Goal: Information Seeking & Learning: Learn about a topic

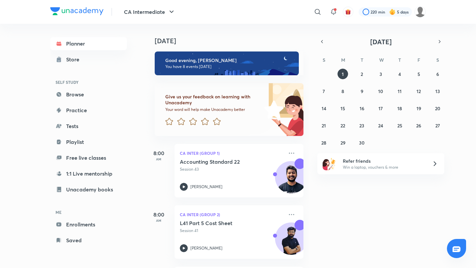
scroll to position [347, 0]
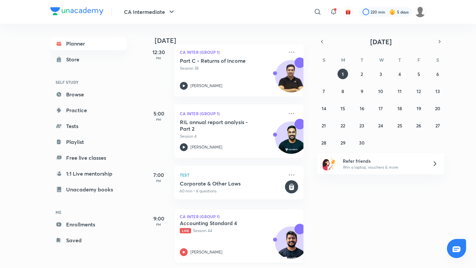
click at [238, 222] on h5 "Accounting Standard 4" at bounding box center [221, 223] width 82 height 7
click at [240, 219] on div "CA Inter (Group 1) Accounting Standard 4 Live Session 44 [PERSON_NAME]" at bounding box center [238, 236] width 129 height 54
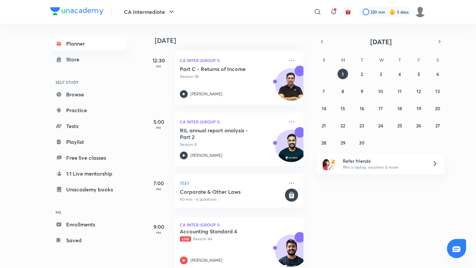
scroll to position [335, 0]
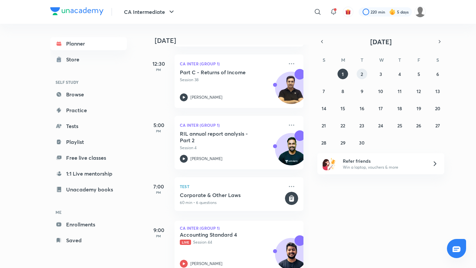
click at [363, 74] on button "2" at bounding box center [361, 74] width 11 height 11
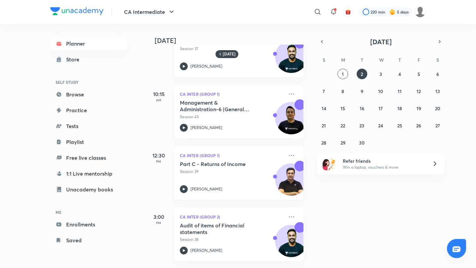
scroll to position [0, 0]
